Goal: Entertainment & Leisure: Consume media (video, audio)

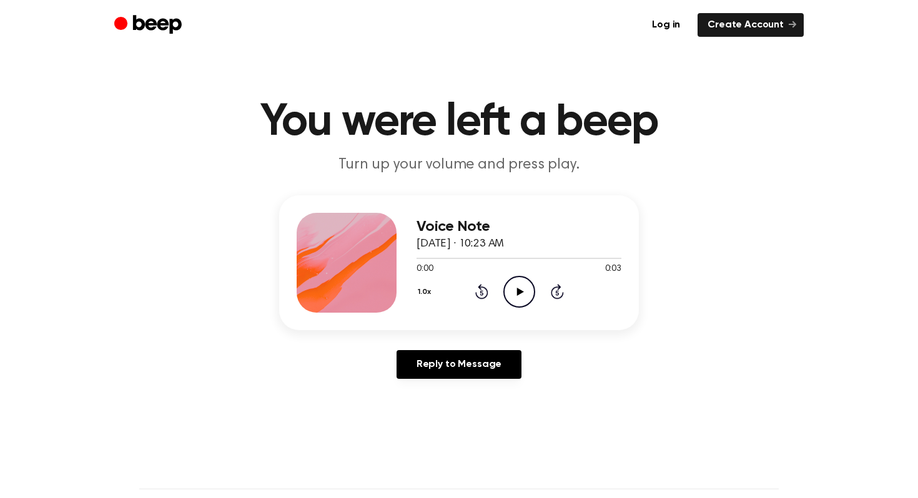
click at [523, 284] on icon "Play Audio" at bounding box center [519, 292] width 32 height 32
click at [518, 280] on icon "Play Audio" at bounding box center [519, 292] width 32 height 32
click at [525, 292] on icon "Play Audio" at bounding box center [519, 292] width 32 height 32
click at [523, 295] on icon "Play Audio" at bounding box center [519, 292] width 32 height 32
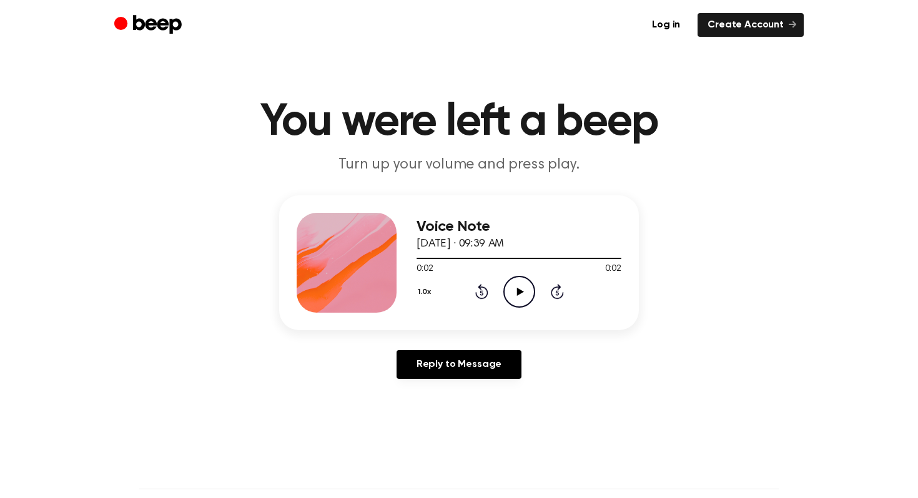
click at [518, 292] on icon at bounding box center [519, 292] width 7 height 8
click at [513, 287] on icon "Play Audio" at bounding box center [519, 292] width 32 height 32
